Goal: Information Seeking & Learning: Find specific fact

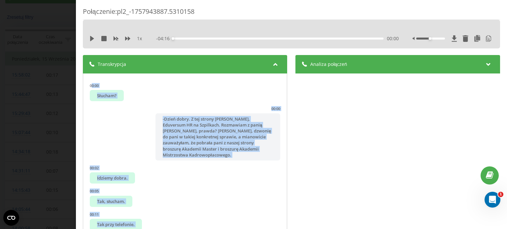
scroll to position [1037, 0]
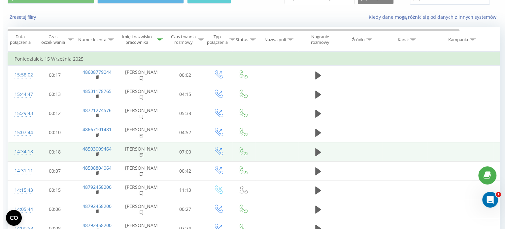
scroll to position [66, 0]
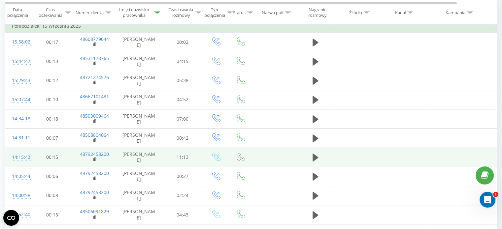
click at [22, 156] on div "14:15:43" at bounding box center [18, 157] width 13 height 13
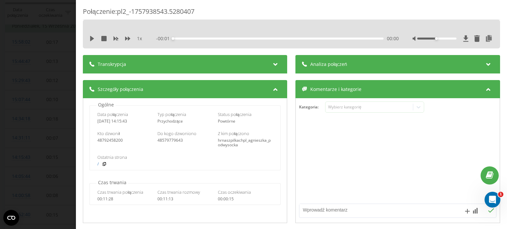
click at [273, 62] on icon at bounding box center [275, 63] width 8 height 7
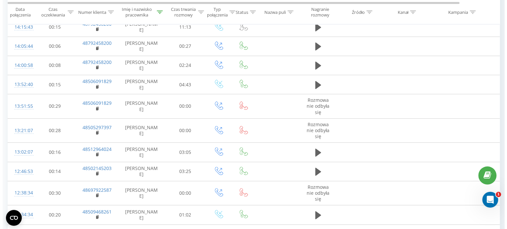
scroll to position [198, 0]
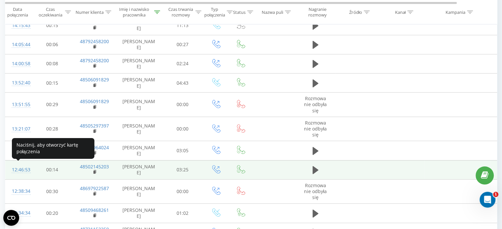
click at [24, 169] on div "12:46:53" at bounding box center [18, 170] width 13 height 13
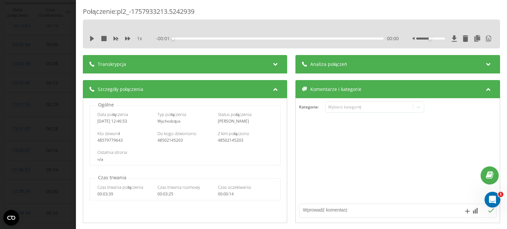
click at [275, 65] on icon at bounding box center [275, 63] width 8 height 7
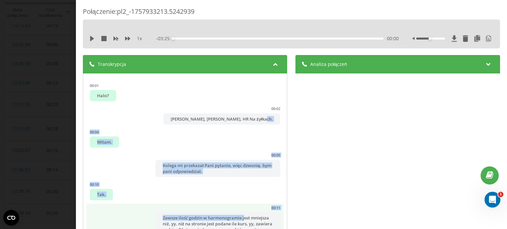
drag, startPoint x: 92, startPoint y: 130, endPoint x: 241, endPoint y: 218, distance: 173.7
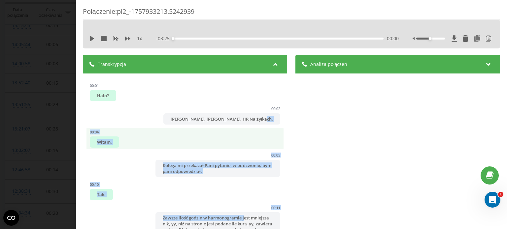
click at [143, 142] on li "00:04 Witam." at bounding box center [184, 139] width 197 height 22
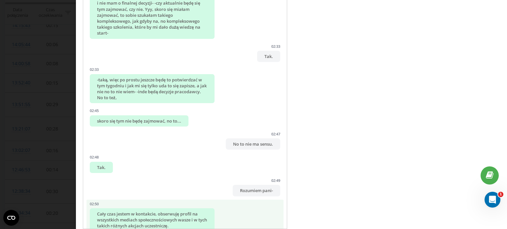
scroll to position [530, 0]
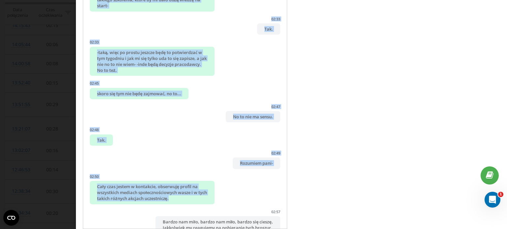
drag, startPoint x: 87, startPoint y: 133, endPoint x: 244, endPoint y: 218, distance: 178.4
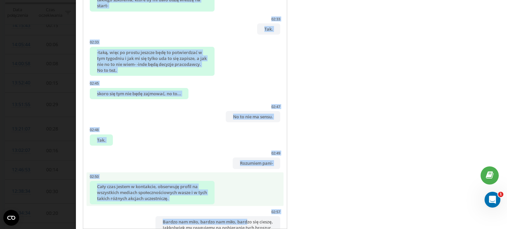
copy ul "57:77 Lorem. 44:59 Ipsumd si ametconse Adip elitsed, doei tempori, utl etdo mag…"
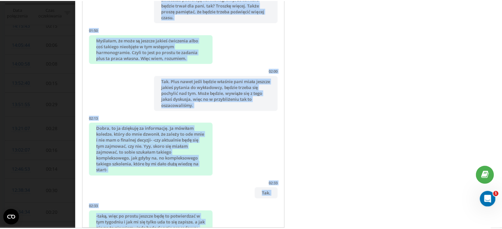
scroll to position [0, 0]
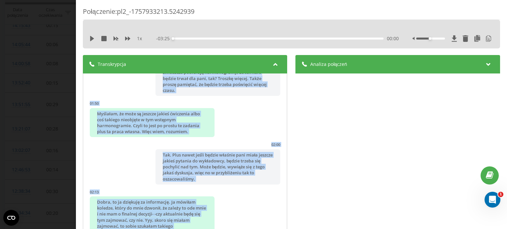
drag, startPoint x: 22, startPoint y: 20, endPoint x: 10, endPoint y: 1, distance: 23.3
click at [21, 19] on div "Połączenie : pl2_-1757933213.5242939 1 x - 03:25 00:00 00:00 Transkrypcja 00:01…" at bounding box center [253, 114] width 507 height 229
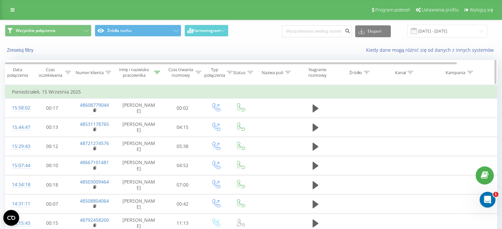
click at [149, 73] on div "Imię i nazwisko pracownika" at bounding box center [134, 72] width 37 height 11
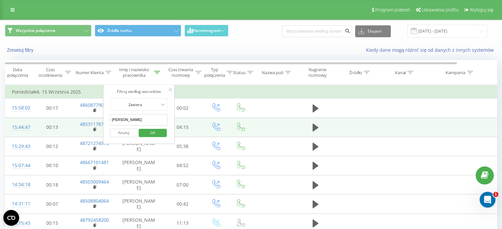
drag, startPoint x: 120, startPoint y: 118, endPoint x: 81, endPoint y: 118, distance: 39.2
type input "beata"
click button "OK" at bounding box center [153, 133] width 28 height 8
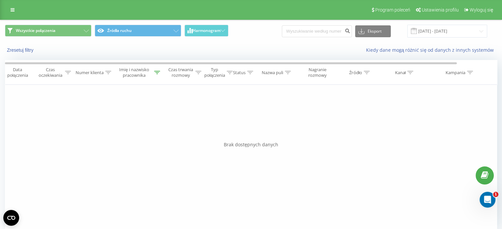
click at [417, 28] on span at bounding box center [414, 31] width 6 height 6
click at [417, 34] on span at bounding box center [414, 31] width 6 height 6
click at [423, 33] on input "[DATE] - [DATE]" at bounding box center [447, 31] width 80 height 13
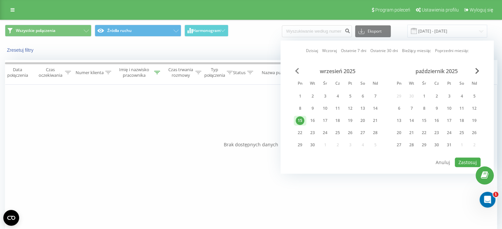
click at [298, 70] on span "Previous Month" at bounding box center [297, 71] width 4 height 6
click at [399, 121] on div "11" at bounding box center [398, 120] width 9 height 9
click at [447, 134] on div "22" at bounding box center [449, 133] width 9 height 9
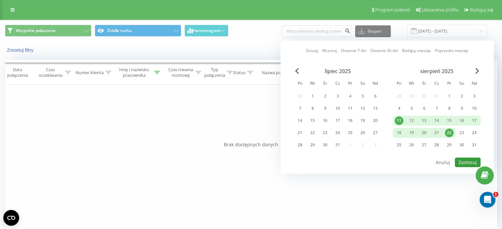
click at [470, 162] on button "Zastosuj" at bounding box center [467, 163] width 26 height 10
type input "[DATE] - [DATE]"
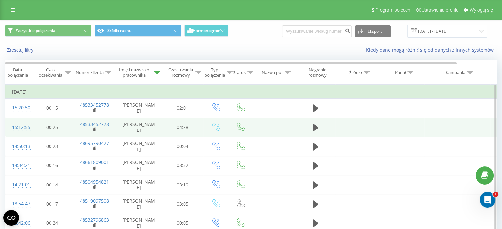
click at [25, 130] on div at bounding box center [18, 130] width 13 height 0
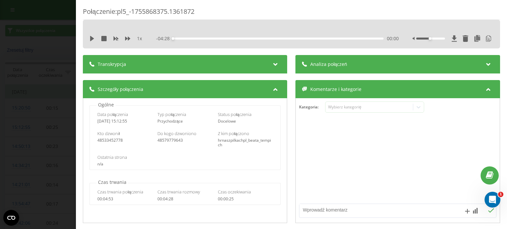
click at [273, 64] on icon at bounding box center [275, 63] width 8 height 7
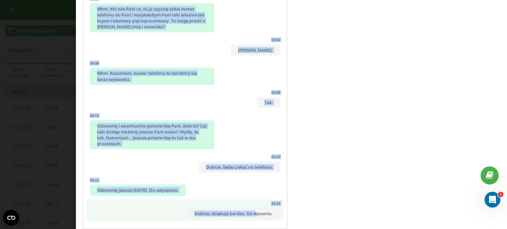
scroll to position [76, 0]
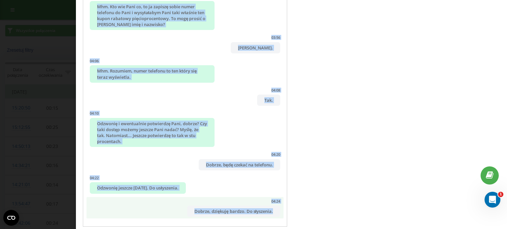
drag, startPoint x: 86, startPoint y: 77, endPoint x: 270, endPoint y: 217, distance: 230.8
click at [270, 217] on div "00:00 HR na Szpilkach, jak mogę pomóc? 00:00 Dzień dobry. Ja chciałam zapytać o…" at bounding box center [185, 113] width 204 height 230
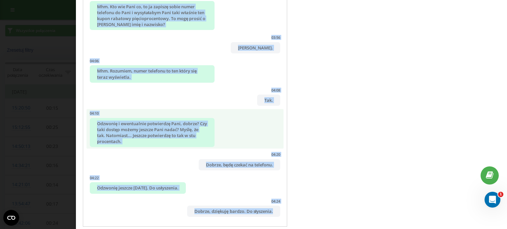
copy ul "28:85 LO ip Dolorsita, con adip elits? 03:03 Doeiu tempo. In utlabore etdolor m…"
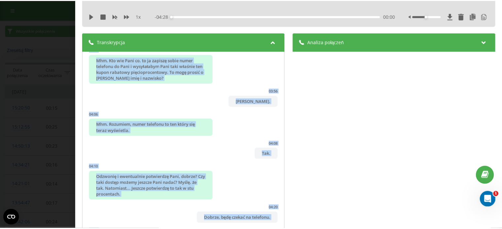
scroll to position [0, 0]
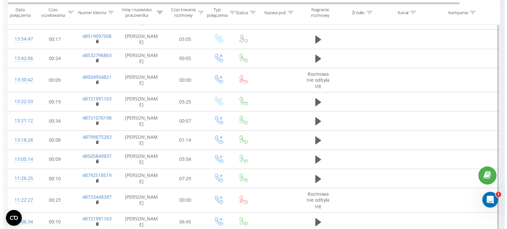
scroll to position [198, 0]
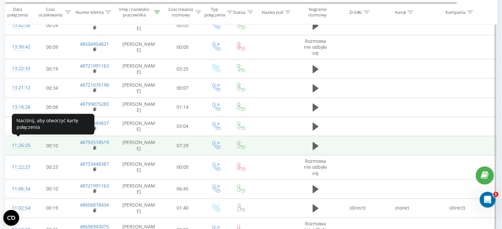
click at [24, 143] on div "11:26:25" at bounding box center [18, 145] width 13 height 13
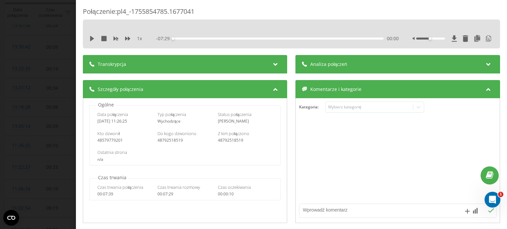
click at [224, 64] on div "Transkrypcja" at bounding box center [185, 64] width 204 height 18
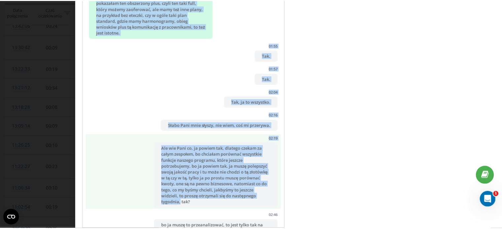
scroll to position [644, 0]
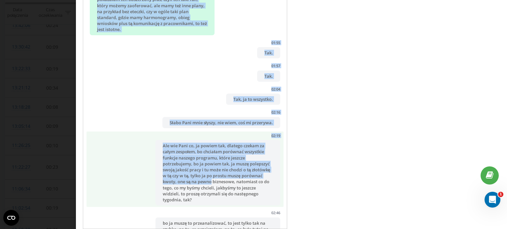
drag, startPoint x: 222, startPoint y: 108, endPoint x: 245, endPoint y: 182, distance: 77.1
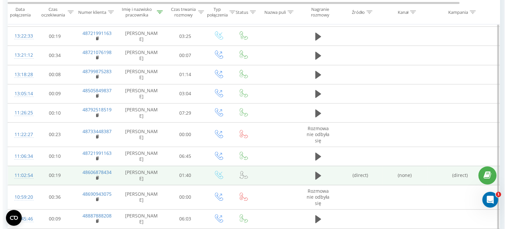
scroll to position [231, 0]
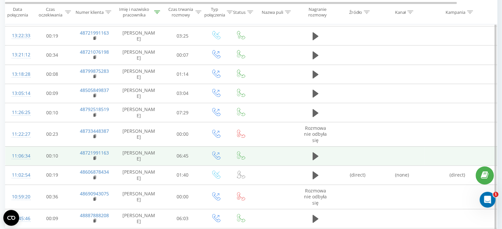
click at [15, 155] on div "11:06:34" at bounding box center [18, 156] width 13 height 13
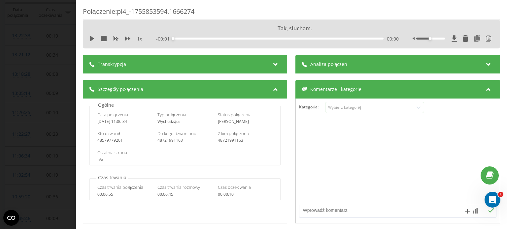
click at [274, 62] on icon at bounding box center [275, 63] width 8 height 7
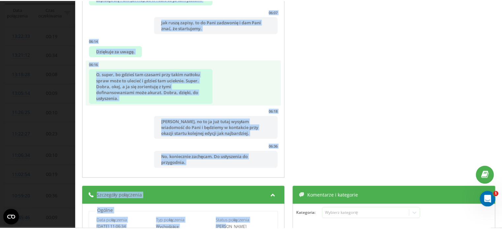
scroll to position [140, 0]
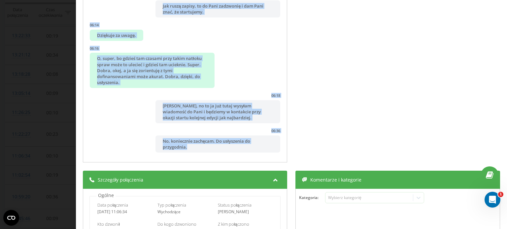
drag, startPoint x: 181, startPoint y: 90, endPoint x: 248, endPoint y: 145, distance: 86.2
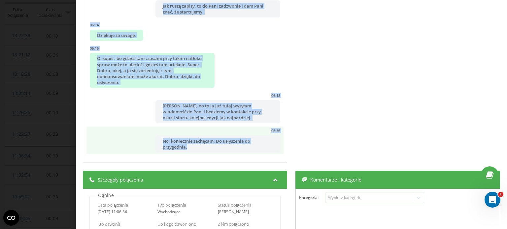
click at [255, 159] on div "00:00 Tak, słucham. 00:00 Dzień dobry, [PERSON_NAME] dzwoni z HR na Szpilkach. …" at bounding box center [185, 48] width 204 height 230
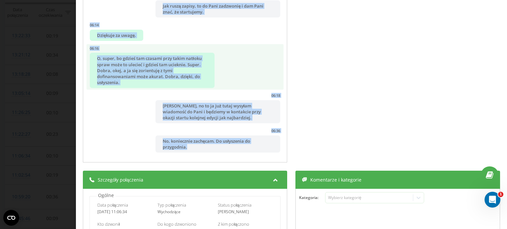
copy ul "Lo ipsu dolor Sitametco? Adi elitseddoei? Tempor in utla. Etdo Magnaaliq enimad…"
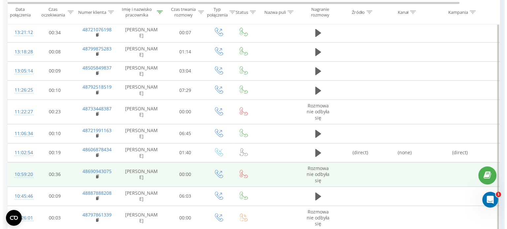
scroll to position [264, 0]
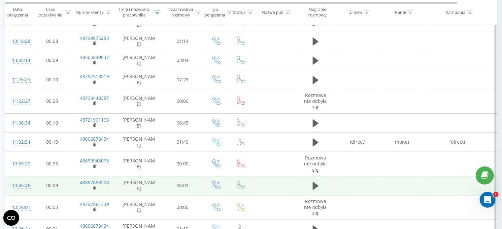
click at [17, 184] on div "10:45:46" at bounding box center [18, 185] width 13 height 13
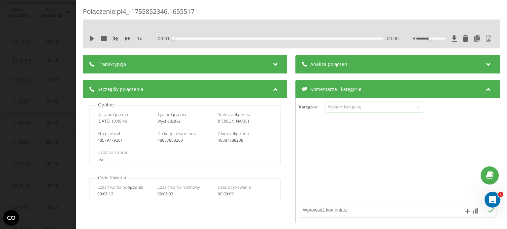
click at [273, 62] on icon at bounding box center [275, 63] width 8 height 7
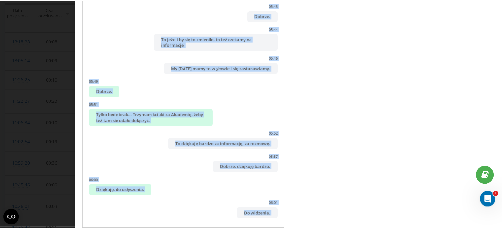
scroll to position [90, 0]
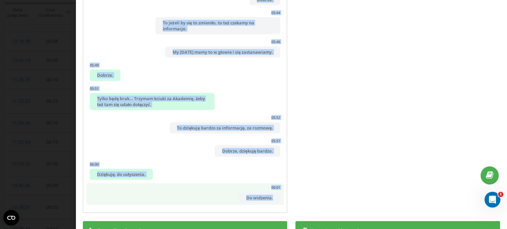
drag, startPoint x: 246, startPoint y: 132, endPoint x: 270, endPoint y: 201, distance: 73.0
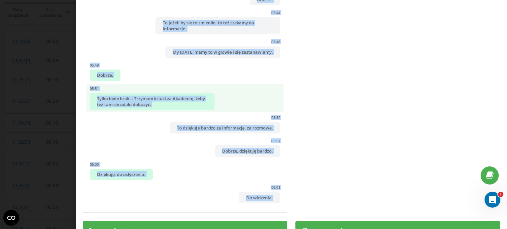
copy ul "Lorem. 13:95 Ips, dolorsita, co adipisc Elit seddoeiu, tem incididu utlab et do…"
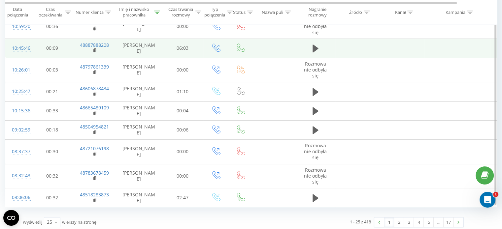
scroll to position [402, 0]
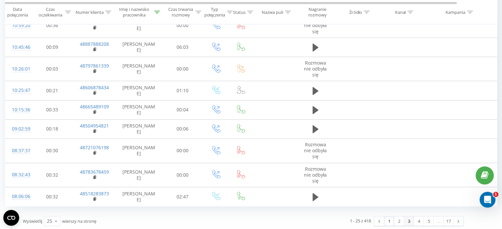
click at [409, 218] on link "3" at bounding box center [409, 221] width 10 height 9
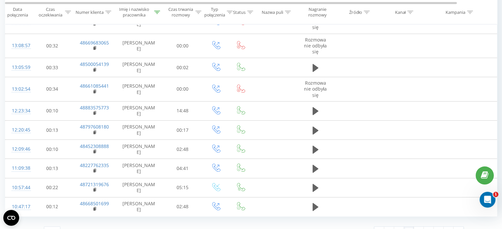
scroll to position [397, 0]
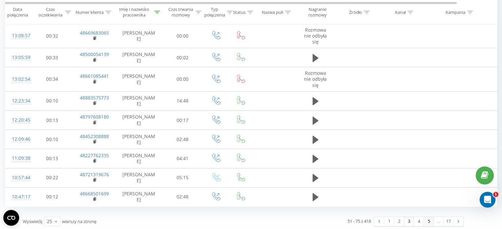
click at [426, 220] on link "5" at bounding box center [428, 221] width 10 height 9
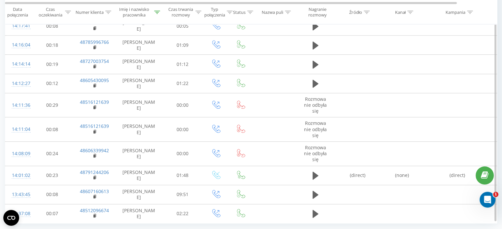
scroll to position [413, 0]
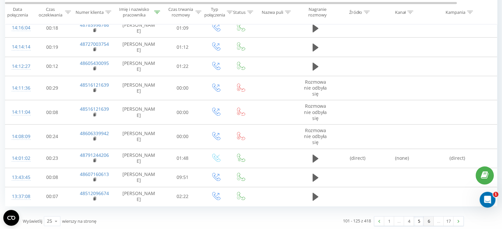
click at [427, 221] on link "6" at bounding box center [428, 221] width 10 height 9
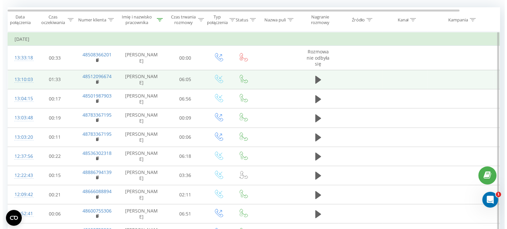
scroll to position [44, 0]
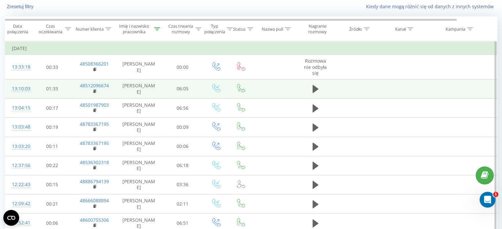
click at [25, 89] on div "13:10:03" at bounding box center [18, 88] width 13 height 13
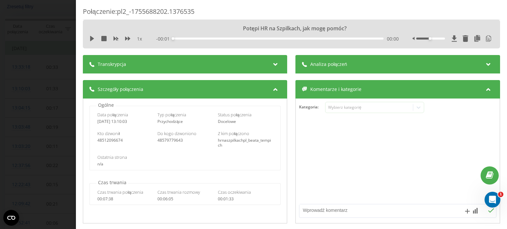
click at [274, 63] on icon at bounding box center [275, 63] width 8 height 7
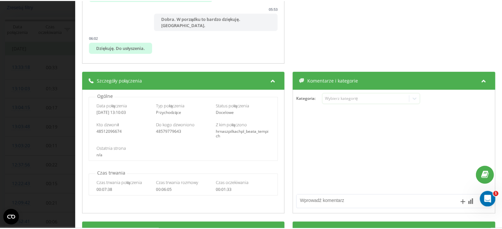
scroll to position [272, 0]
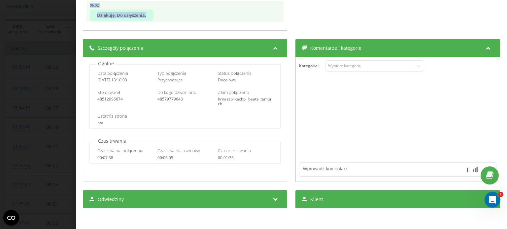
drag, startPoint x: 158, startPoint y: 115, endPoint x: 191, endPoint y: 22, distance: 98.6
copy ul "Lorem ipsum. Do sitamet co Adipisc e seddo eiusmodtem, incididu utlaboreet dolo…"
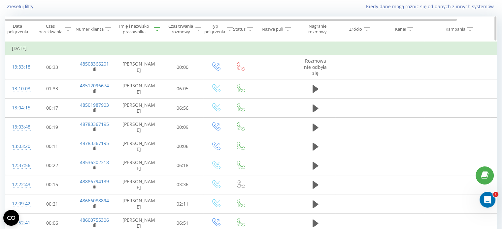
click at [156, 29] on icon at bounding box center [157, 28] width 6 height 3
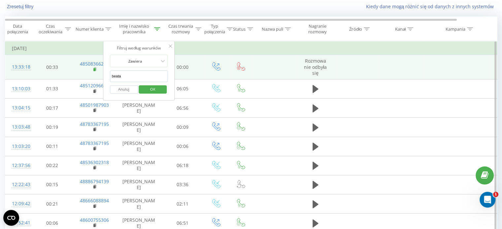
drag, startPoint x: 109, startPoint y: 74, endPoint x: 96, endPoint y: 72, distance: 14.0
type input "[PERSON_NAME]"
click button "OK" at bounding box center [153, 89] width 28 height 8
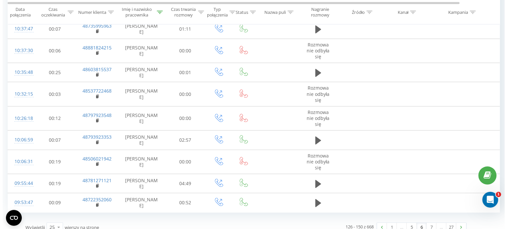
scroll to position [433, 0]
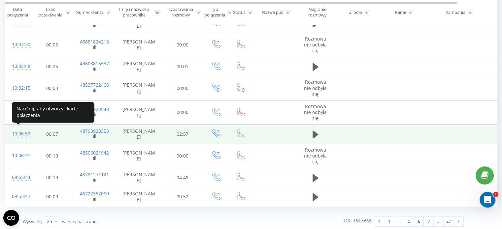
click at [25, 132] on div "10:06:59" at bounding box center [18, 134] width 13 height 13
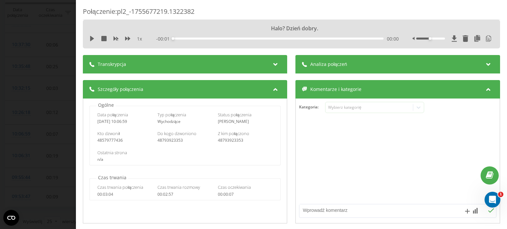
click at [277, 62] on div at bounding box center [275, 64] width 9 height 9
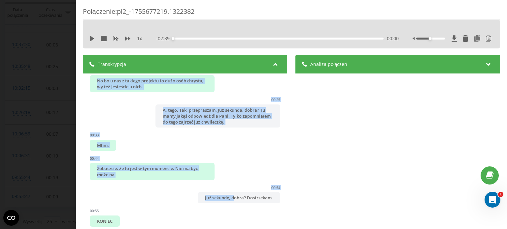
drag, startPoint x: 241, startPoint y: 123, endPoint x: 228, endPoint y: 199, distance: 77.1
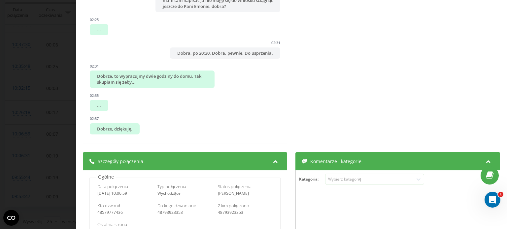
scroll to position [165, 0]
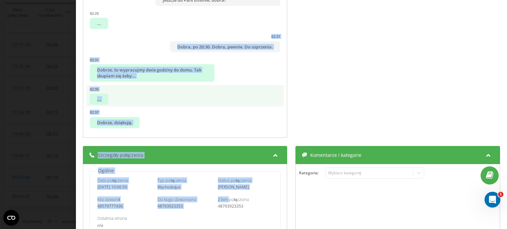
drag, startPoint x: 228, startPoint y: 199, endPoint x: 189, endPoint y: 85, distance: 120.2
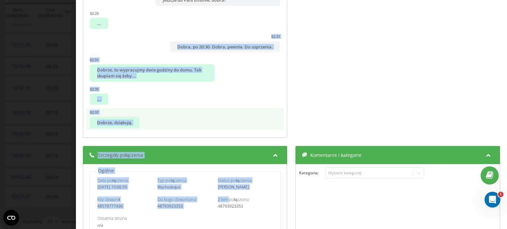
click at [267, 119] on li "02:37 [GEOGRAPHIC_DATA], dziękuję." at bounding box center [184, 119] width 197 height 22
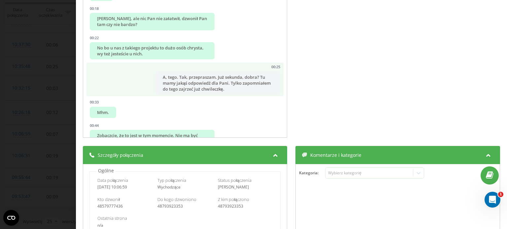
scroll to position [0, 0]
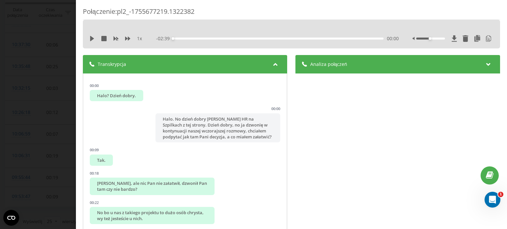
drag, startPoint x: 243, startPoint y: 122, endPoint x: 254, endPoint y: 150, distance: 30.8
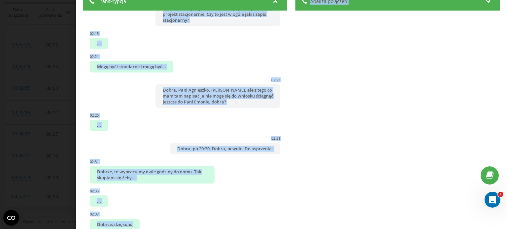
scroll to position [132, 0]
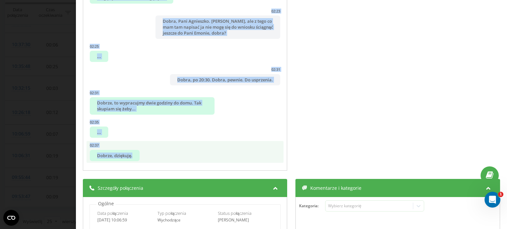
drag, startPoint x: 241, startPoint y: 122, endPoint x: 219, endPoint y: 161, distance: 44.5
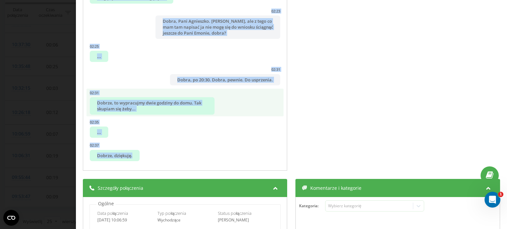
copy ul "Lorem ipsum, do si ametcon a elitseddoei tempor incididuntu laboree, dolorema a…"
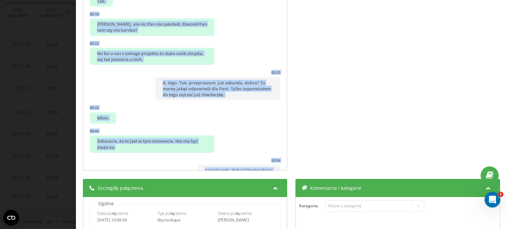
scroll to position [0, 0]
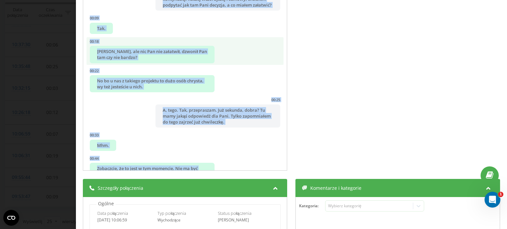
click at [245, 65] on li "00:18 Aha, ale nic Pan nie załatwił, dzwonił Pan tam czy nie bardzo?" at bounding box center [184, 51] width 197 height 28
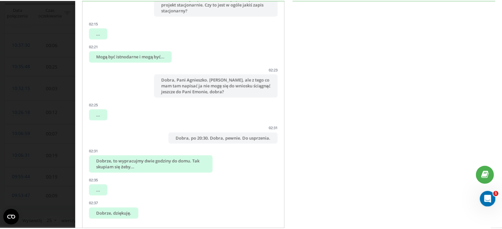
scroll to position [33, 0]
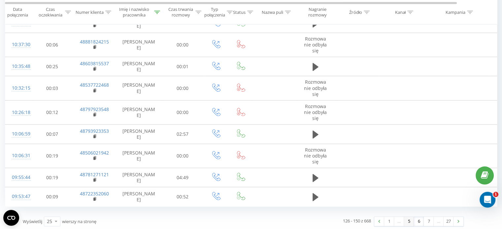
click at [409, 219] on link "5" at bounding box center [409, 221] width 10 height 9
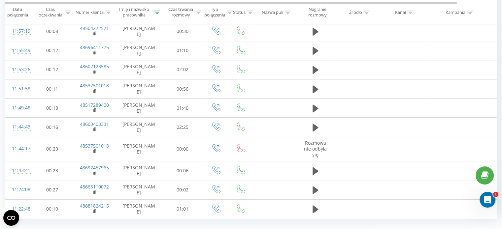
scroll to position [408, 0]
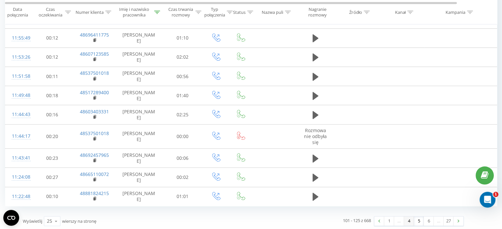
click at [408, 219] on link "4" at bounding box center [409, 221] width 10 height 9
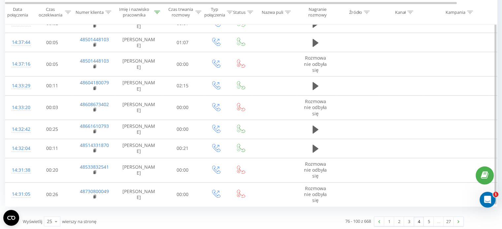
scroll to position [428, 0]
click at [408, 219] on link "3" at bounding box center [409, 221] width 10 height 9
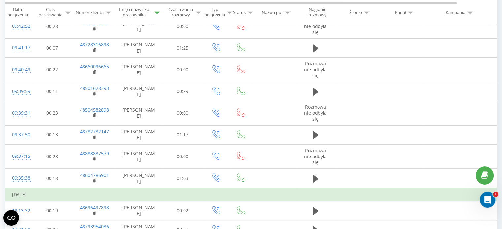
scroll to position [426, 0]
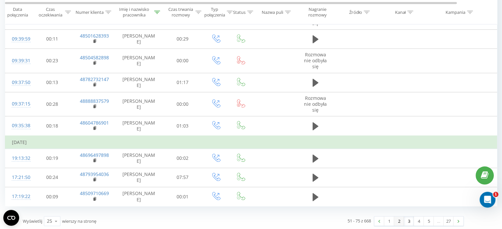
click at [398, 219] on link "2" at bounding box center [399, 221] width 10 height 9
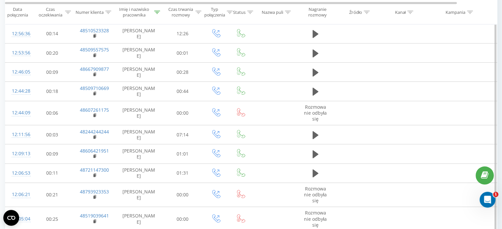
scroll to position [428, 0]
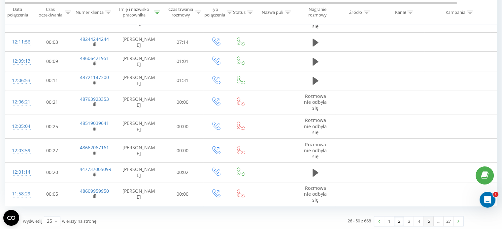
click at [431, 222] on link "5" at bounding box center [428, 221] width 10 height 9
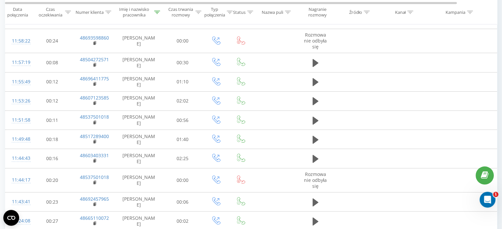
scroll to position [408, 0]
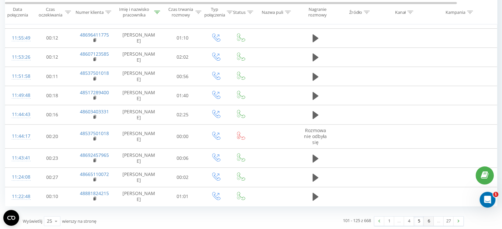
click at [429, 218] on link "6" at bounding box center [428, 221] width 10 height 9
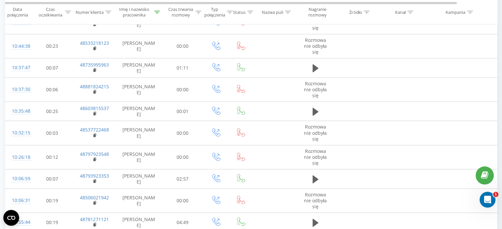
scroll to position [433, 0]
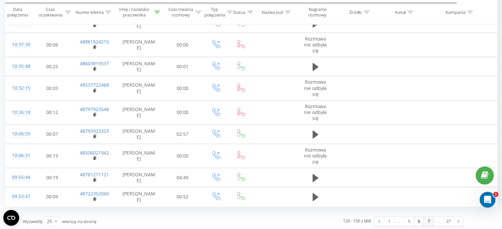
click at [427, 218] on link "7" at bounding box center [428, 221] width 10 height 9
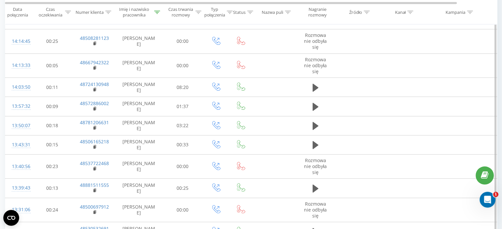
scroll to position [441, 0]
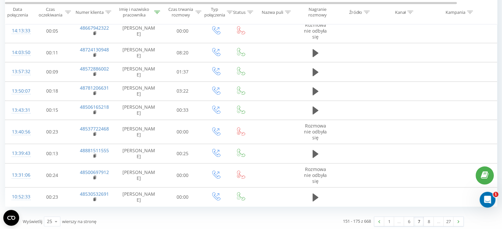
click at [425, 222] on link "8" at bounding box center [428, 221] width 10 height 9
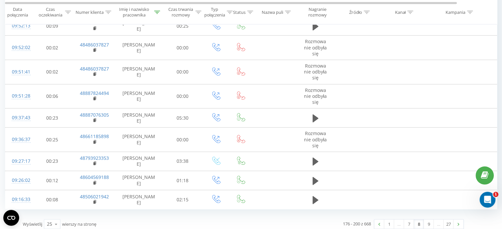
scroll to position [418, 0]
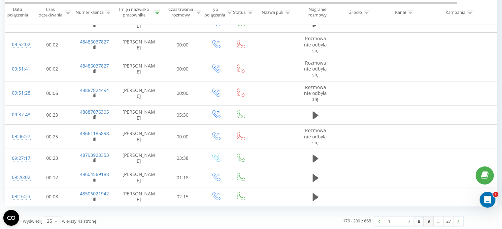
click at [431, 219] on link "9" at bounding box center [428, 221] width 10 height 9
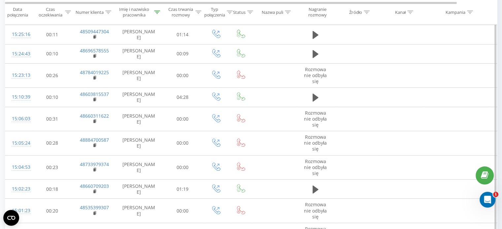
scroll to position [77, 0]
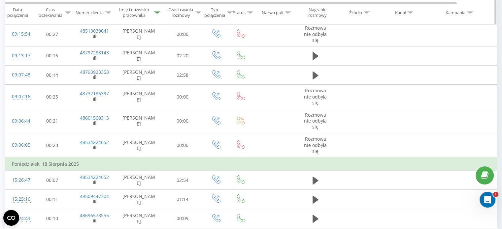
click at [68, 11] on icon at bounding box center [68, 12] width 6 height 3
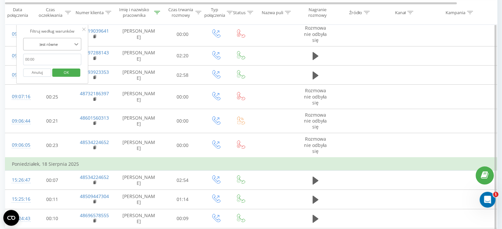
click at [76, 43] on icon at bounding box center [76, 44] width 7 height 7
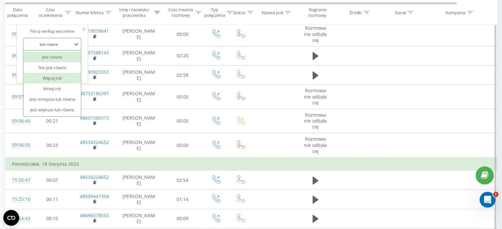
click at [62, 77] on div "Więcej niż" at bounding box center [51, 78] width 57 height 11
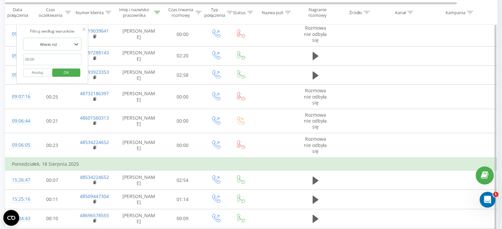
drag, startPoint x: 28, startPoint y: 59, endPoint x: 29, endPoint y: 63, distance: 4.5
click at [28, 59] on input "text" at bounding box center [52, 60] width 58 height 12
click at [29, 60] on input "text" at bounding box center [52, 60] width 58 height 12
click at [29, 59] on input "text" at bounding box center [52, 60] width 58 height 12
click at [66, 70] on span "OK" at bounding box center [66, 72] width 18 height 10
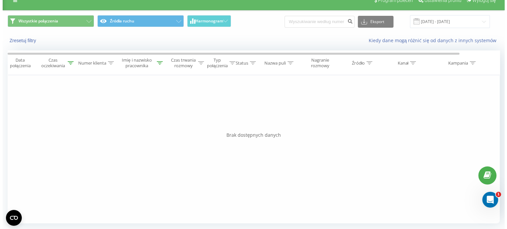
scroll to position [9, 0]
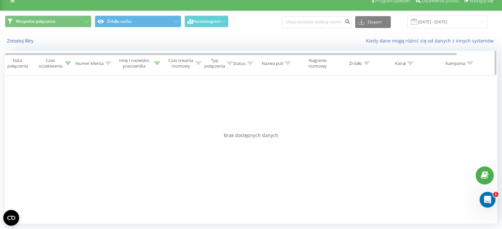
click at [66, 61] on div at bounding box center [68, 64] width 6 height 6
click at [75, 91] on div at bounding box center [76, 95] width 7 height 10
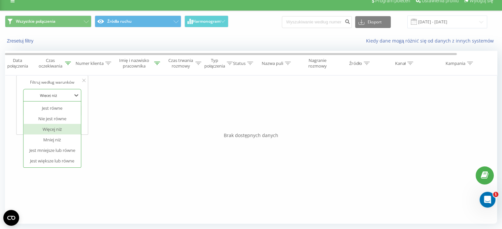
click at [58, 128] on div "Więcej niż" at bounding box center [51, 129] width 57 height 11
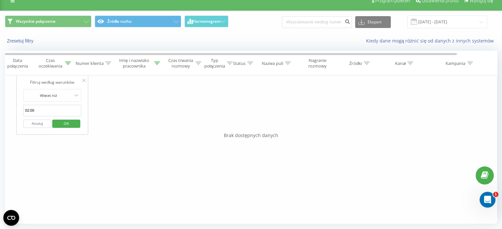
drag, startPoint x: 37, startPoint y: 110, endPoint x: 24, endPoint y: 109, distance: 12.9
click at [24, 109] on input "02:00" at bounding box center [52, 111] width 58 height 12
type input "00:01"
click at [61, 124] on span "OK" at bounding box center [66, 123] width 18 height 10
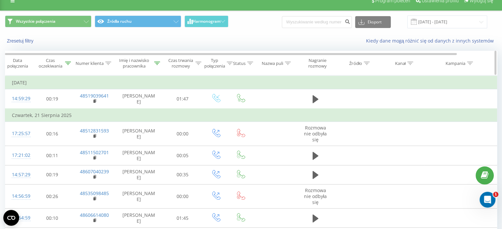
click at [197, 62] on icon at bounding box center [198, 63] width 6 height 3
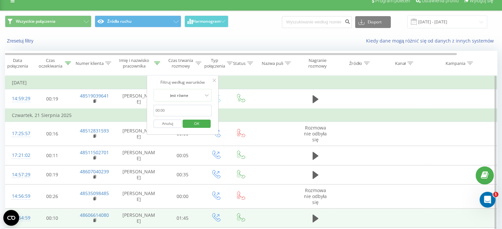
click at [181, 218] on td "01:45" at bounding box center [182, 218] width 41 height 19
click at [25, 217] on div "14:54:59" at bounding box center [18, 218] width 13 height 13
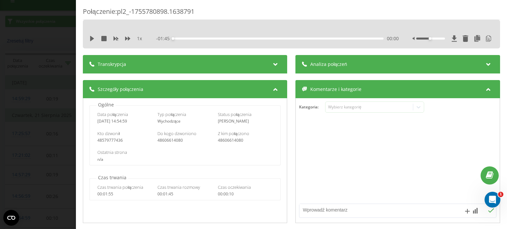
click at [273, 63] on icon at bounding box center [275, 63] width 8 height 7
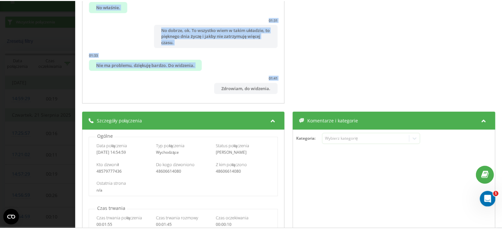
scroll to position [194, 0]
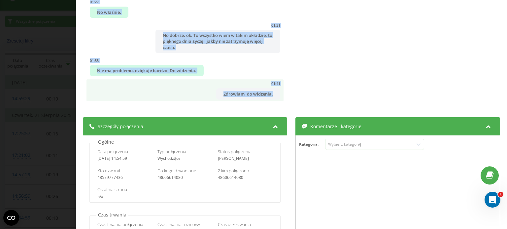
drag, startPoint x: 157, startPoint y: 154, endPoint x: 273, endPoint y: 99, distance: 128.3
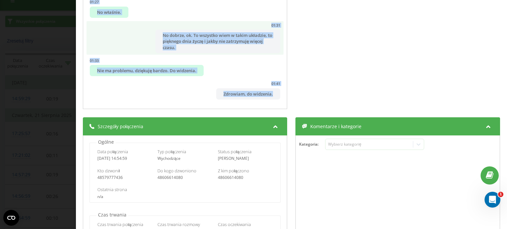
copy ul "Lore Ipsumd sitametcon adi eli se doeius, te incidi. Utlaboreet dolorema a eni …"
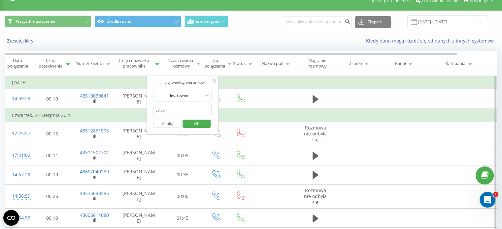
click at [212, 79] on icon at bounding box center [213, 80] width 3 height 3
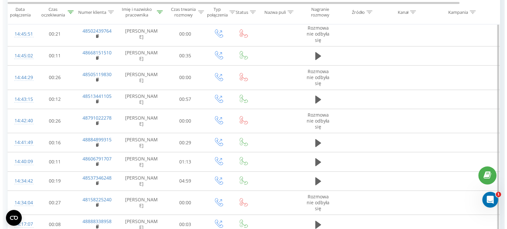
scroll to position [273, 0]
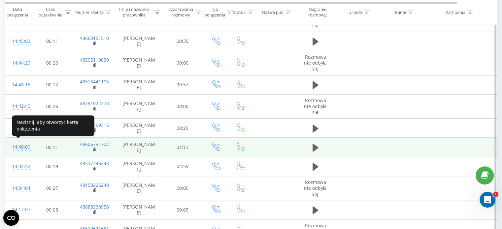
click at [20, 144] on div "14:40:09" at bounding box center [18, 147] width 13 height 13
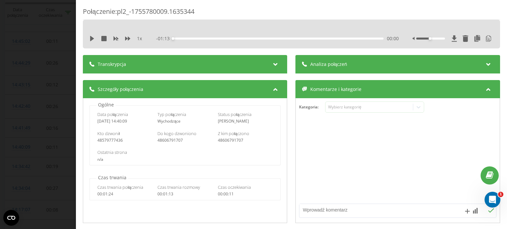
click at [272, 64] on icon at bounding box center [275, 63] width 8 height 7
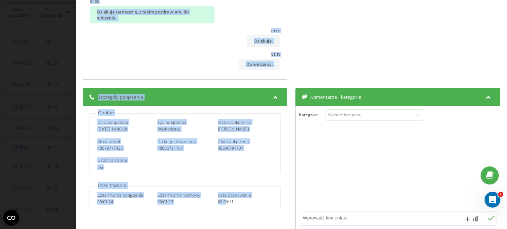
scroll to position [224, 0]
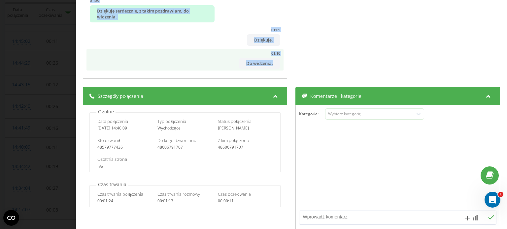
drag, startPoint x: 92, startPoint y: 101, endPoint x: 276, endPoint y: 68, distance: 186.6
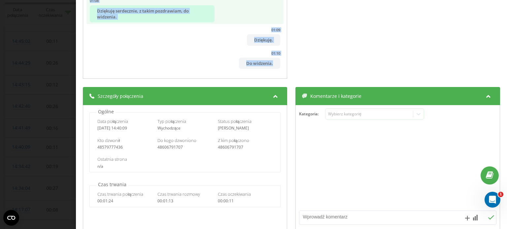
copy ul "No, 00:09 Nie przeszkadzam, mogę chwilę zająć? 00:12 słucham. 00:13 Dziękuję ba…"
